Goal: Download file/media

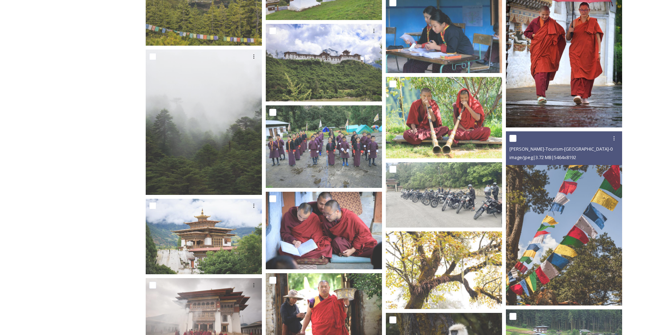
scroll to position [5764, 0]
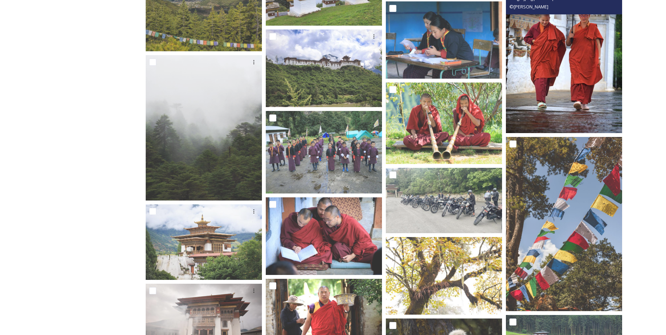
click at [576, 54] on img at bounding box center [564, 53] width 116 height 160
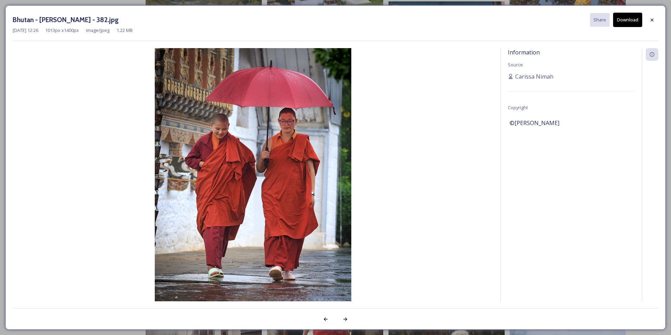
click at [621, 18] on button "Download" at bounding box center [628, 20] width 29 height 14
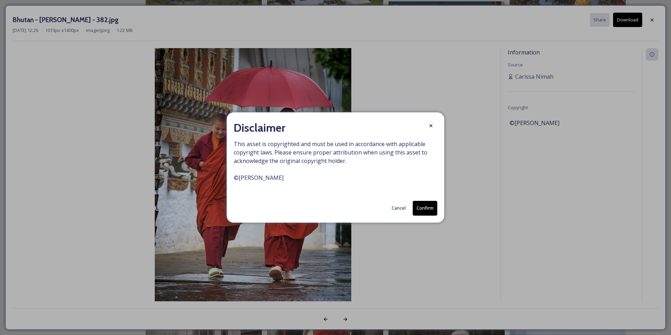
click at [425, 208] on button "Confirm" at bounding box center [425, 208] width 25 height 14
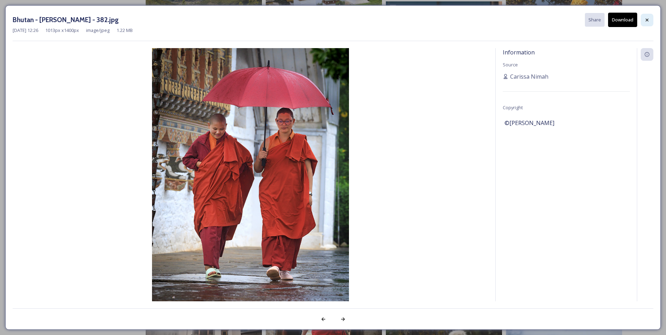
click at [646, 19] on icon at bounding box center [647, 20] width 6 height 6
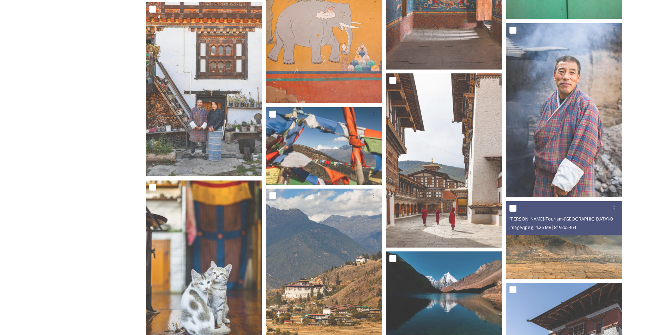
scroll to position [9251, 0]
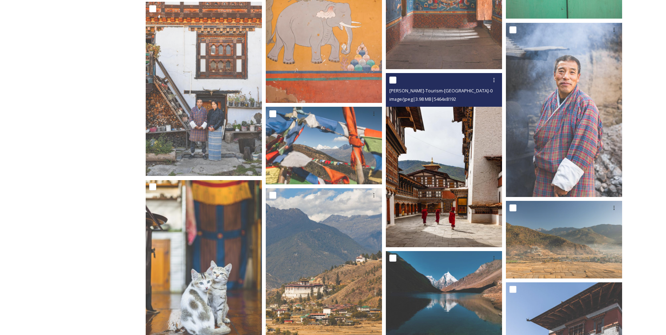
click at [438, 205] on img at bounding box center [444, 160] width 116 height 174
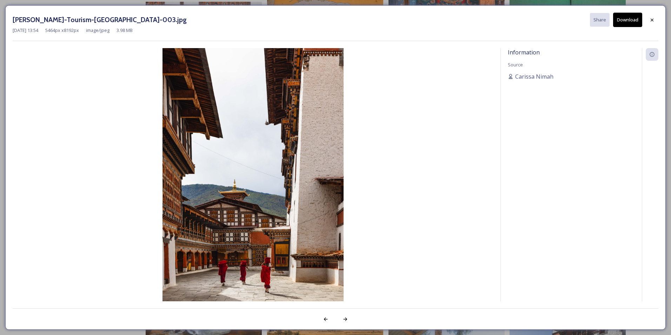
click at [625, 21] on button "Download" at bounding box center [628, 20] width 29 height 14
click at [627, 20] on button "Download" at bounding box center [628, 20] width 29 height 14
click at [650, 18] on icon at bounding box center [653, 20] width 6 height 6
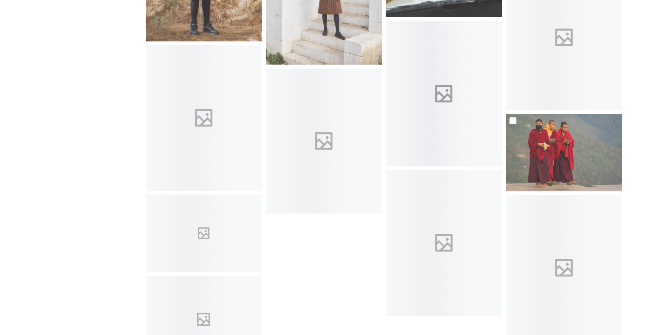
scroll to position [10458, 0]
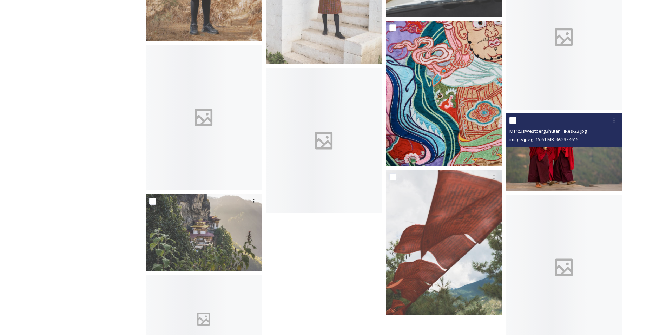
click at [559, 168] on img at bounding box center [564, 152] width 116 height 78
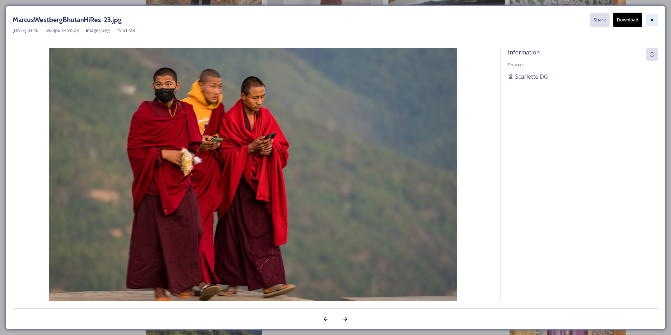
click at [649, 22] on div at bounding box center [652, 20] width 13 height 13
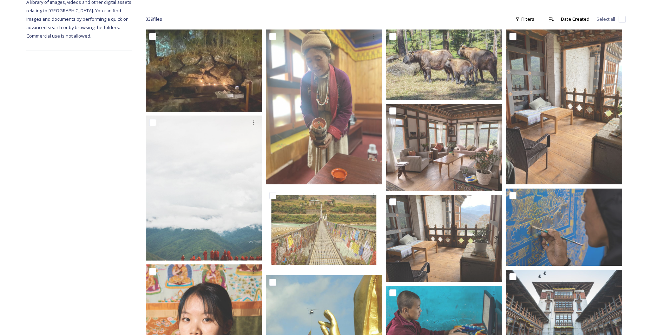
scroll to position [0, 0]
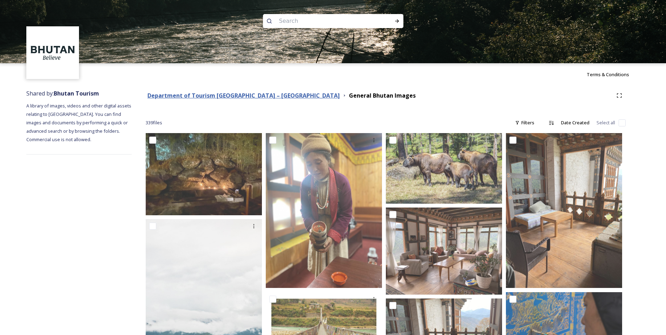
click at [239, 93] on strong "Department of Tourism [GEOGRAPHIC_DATA] – [GEOGRAPHIC_DATA]" at bounding box center [243, 96] width 192 height 8
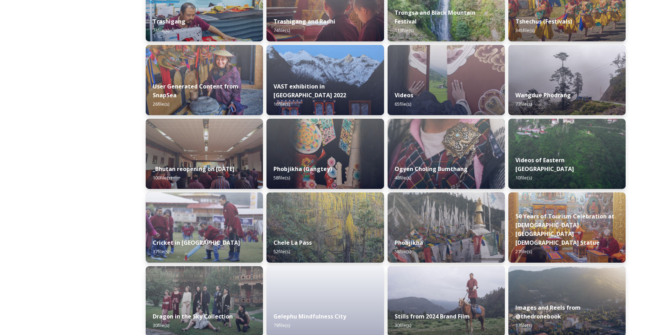
scroll to position [813, 0]
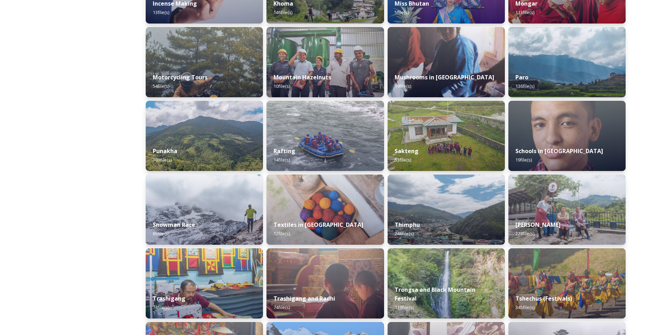
scroll to position [296, 0]
